Goal: Information Seeking & Learning: Learn about a topic

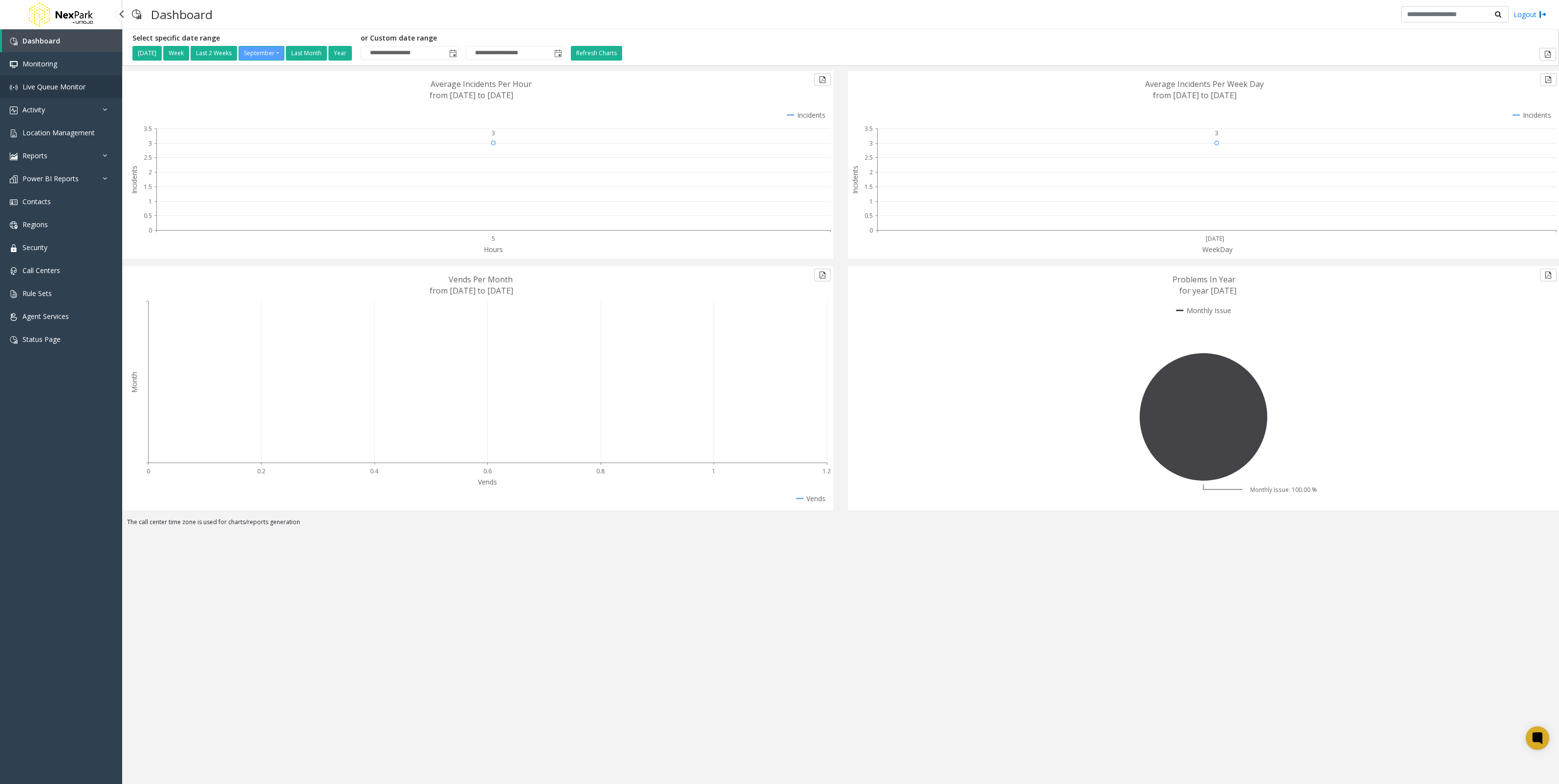
click at [94, 83] on link "Live Queue Monitor" at bounding box center [61, 87] width 122 height 23
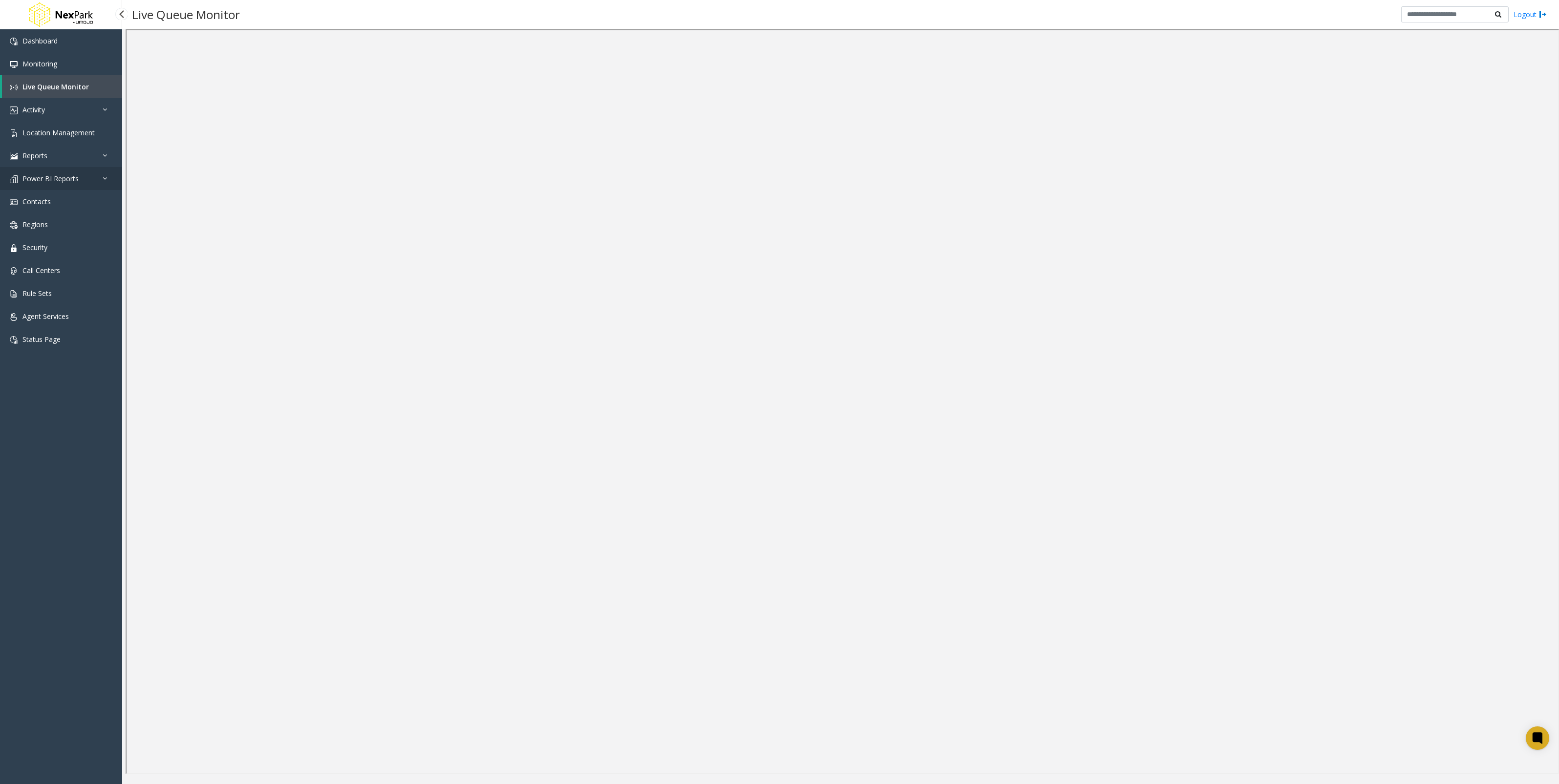
click at [71, 174] on span "Power BI Reports" at bounding box center [51, 179] width 56 height 10
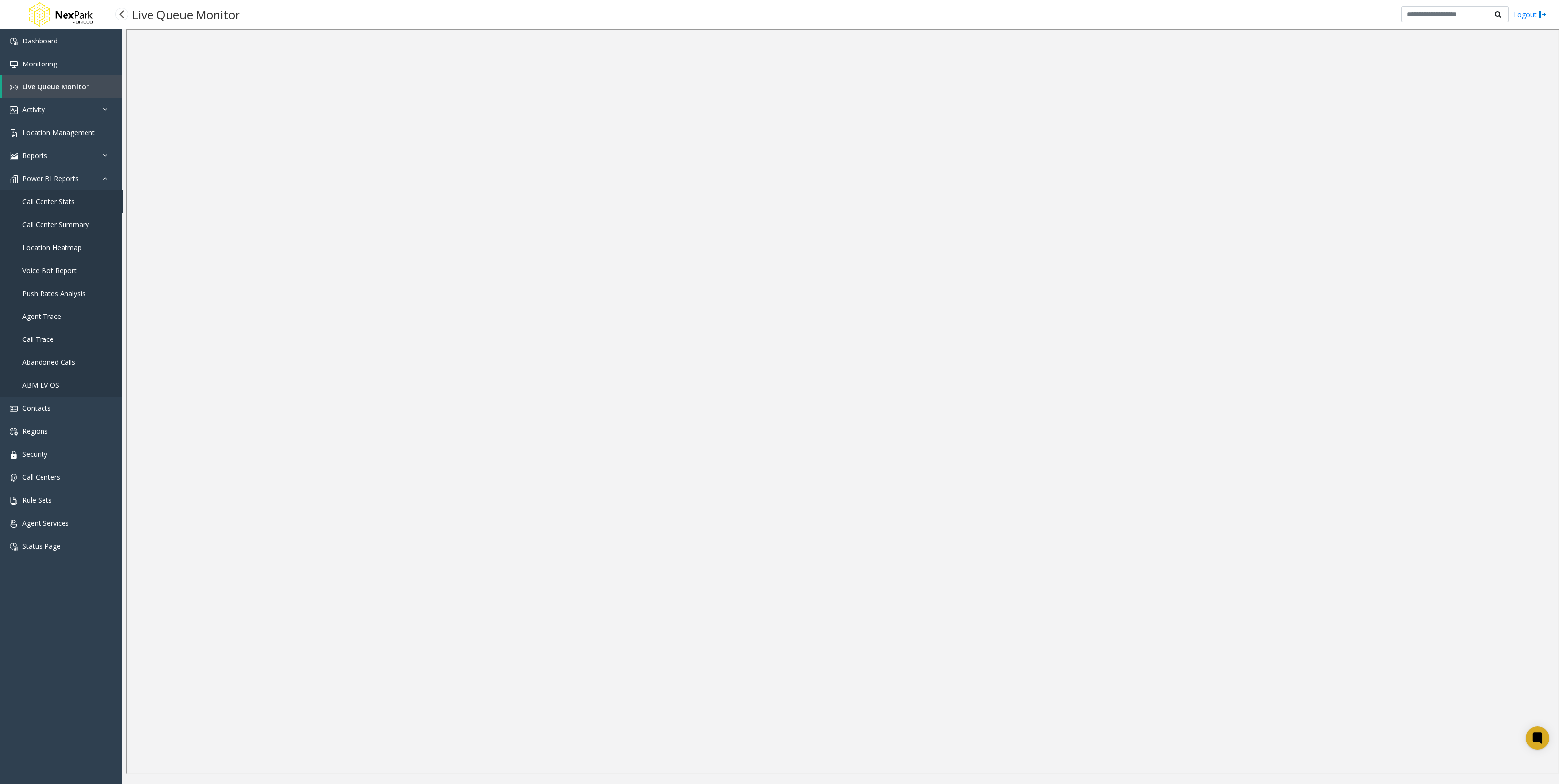
click at [76, 205] on link "Call Center Stats" at bounding box center [61, 202] width 122 height 23
click at [68, 299] on link "Push Rates Analysis" at bounding box center [62, 294] width 120 height 23
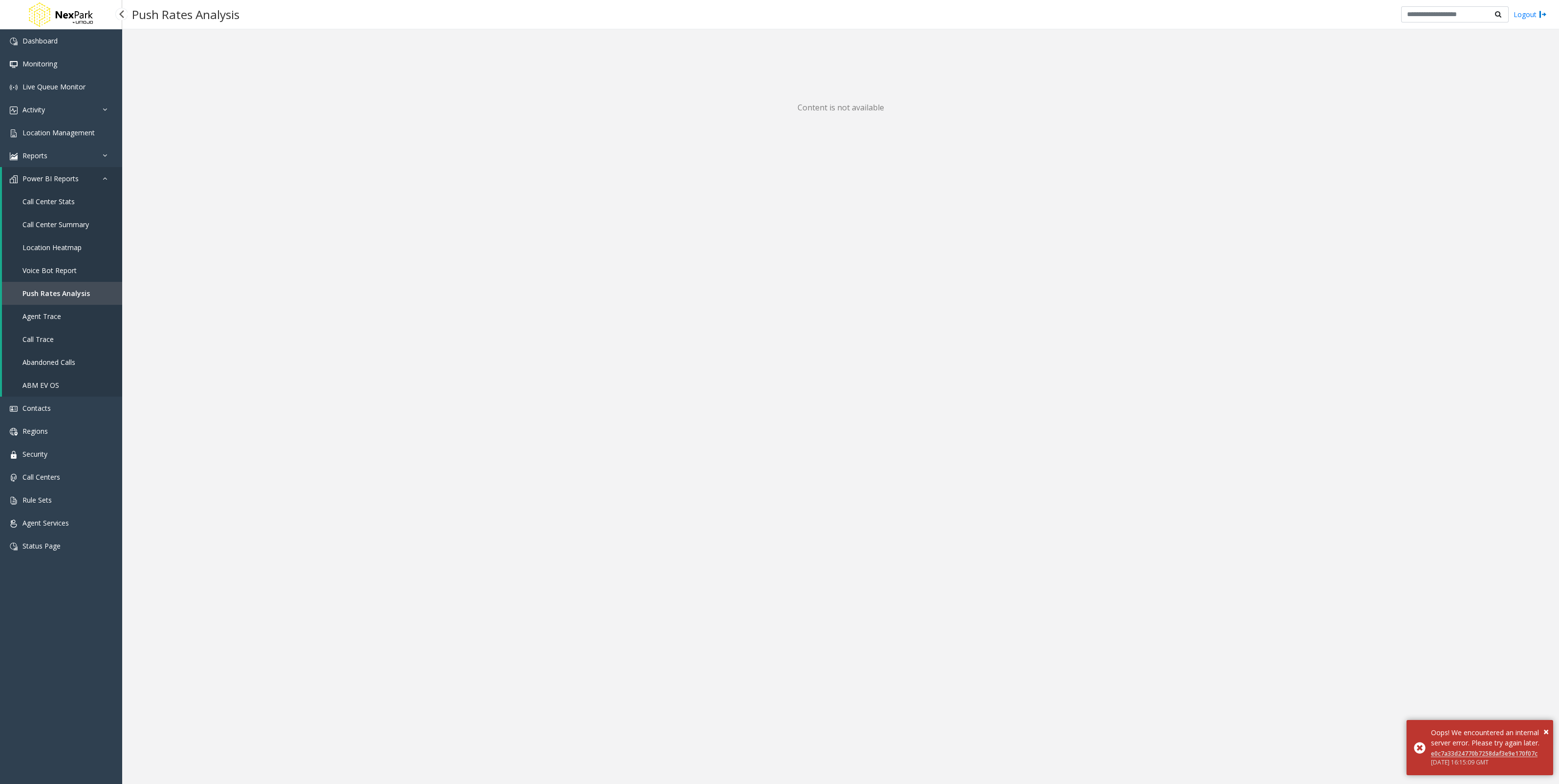
click at [51, 268] on span "Voice Bot Report" at bounding box center [49, 270] width 54 height 10
click at [64, 244] on span "Location Heatmap" at bounding box center [52, 248] width 59 height 10
click at [1167, 564] on span "×" at bounding box center [1546, 731] width 5 height 13
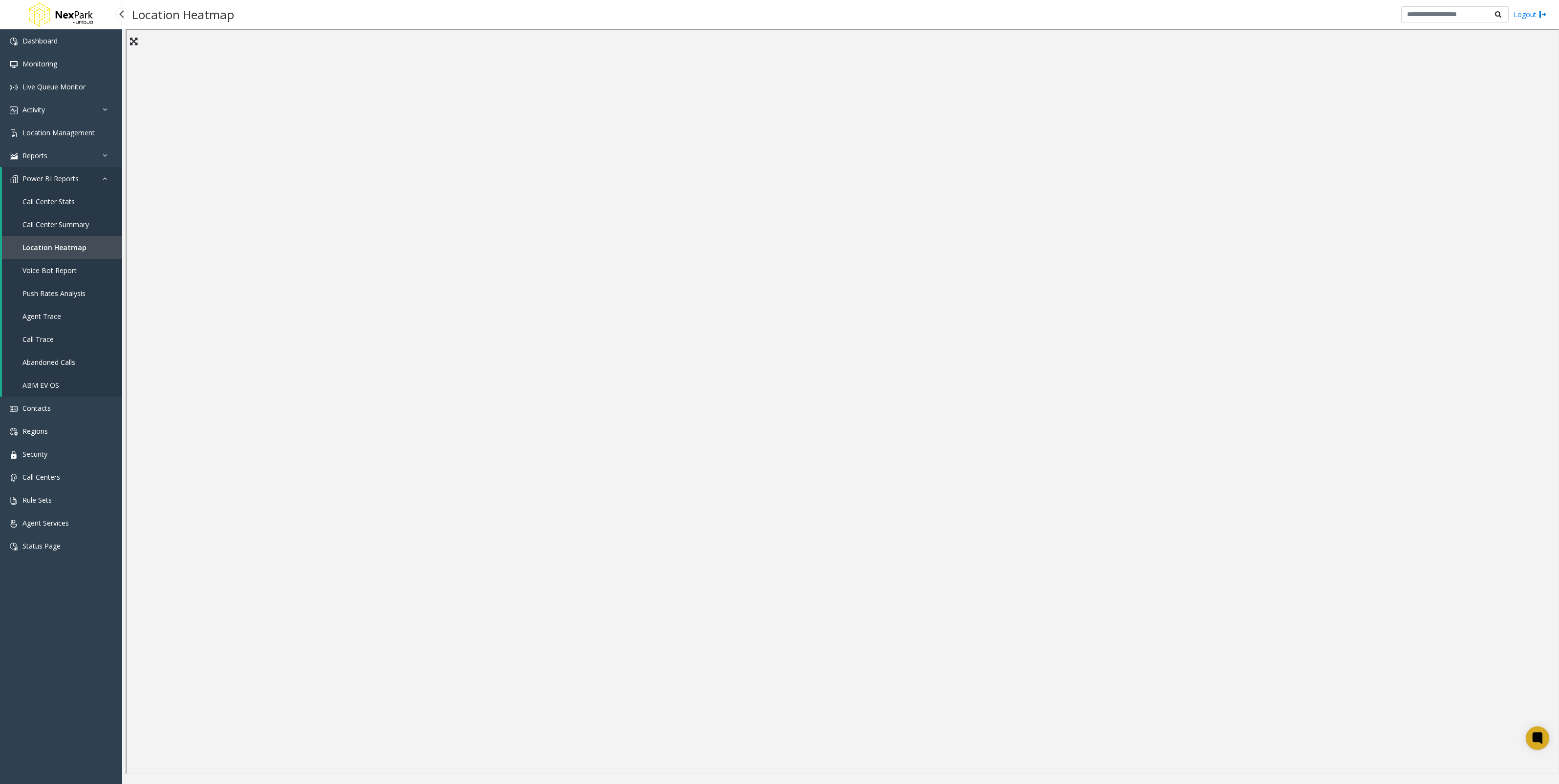
click at [56, 314] on span "Agent Trace" at bounding box center [42, 316] width 38 height 10
click at [81, 231] on link "Call Center Summary" at bounding box center [62, 225] width 120 height 23
click at [77, 275] on link "Voice Bot Report" at bounding box center [62, 270] width 120 height 23
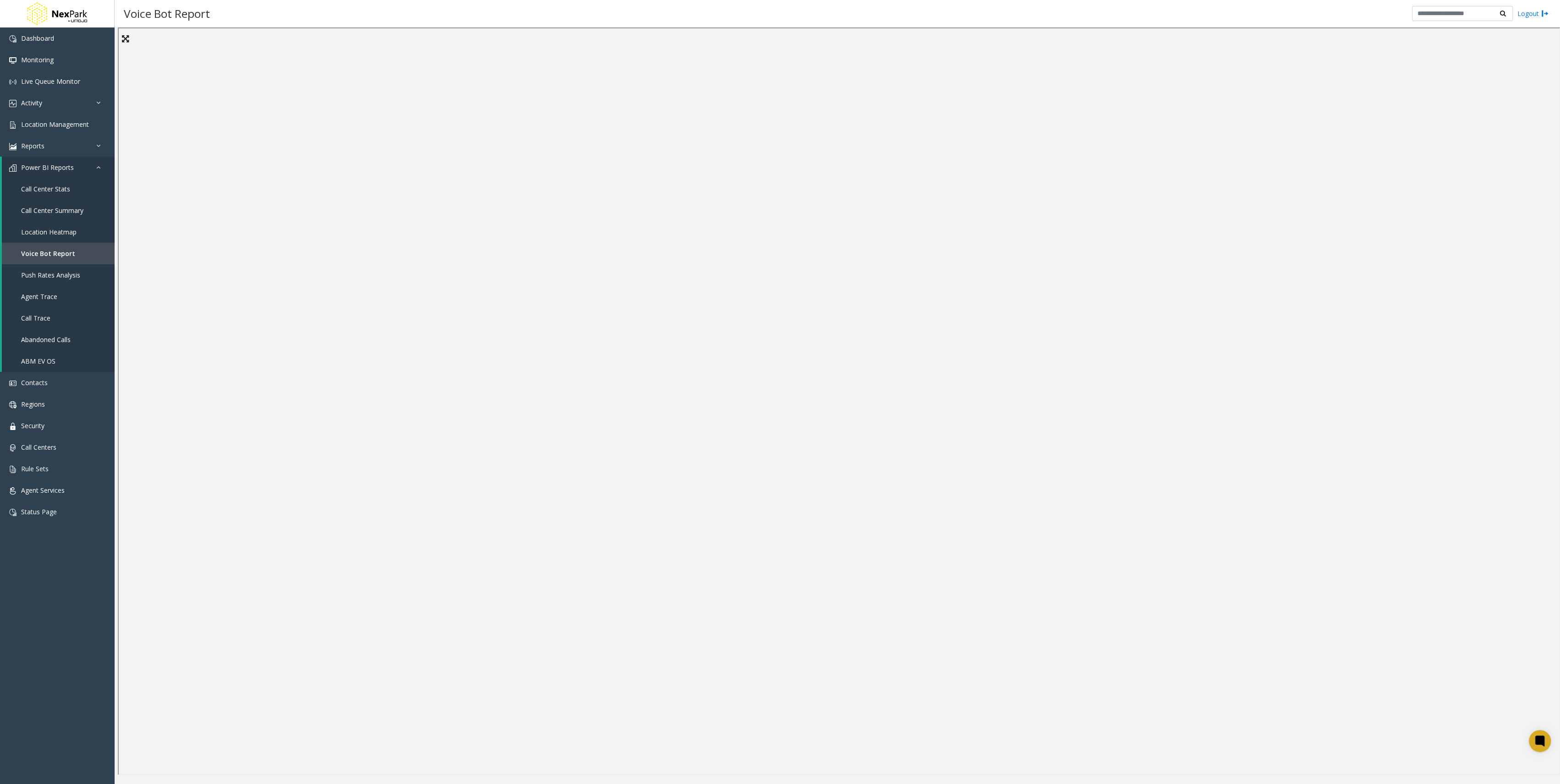
click at [124, 39] on icon at bounding box center [125, 39] width 7 height 8
click at [8, 11] on icon at bounding box center [10, 11] width 7 height 8
